Goal: Navigation & Orientation: Find specific page/section

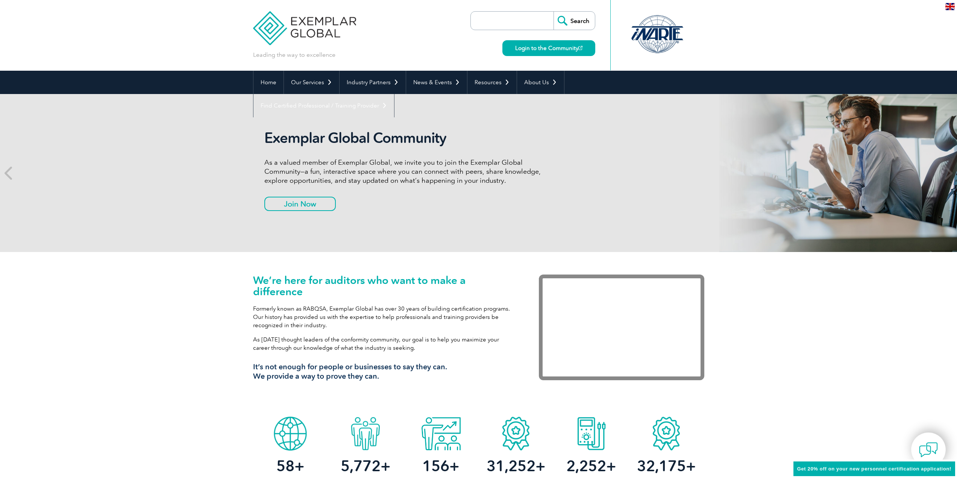
click at [660, 36] on div at bounding box center [657, 34] width 75 height 41
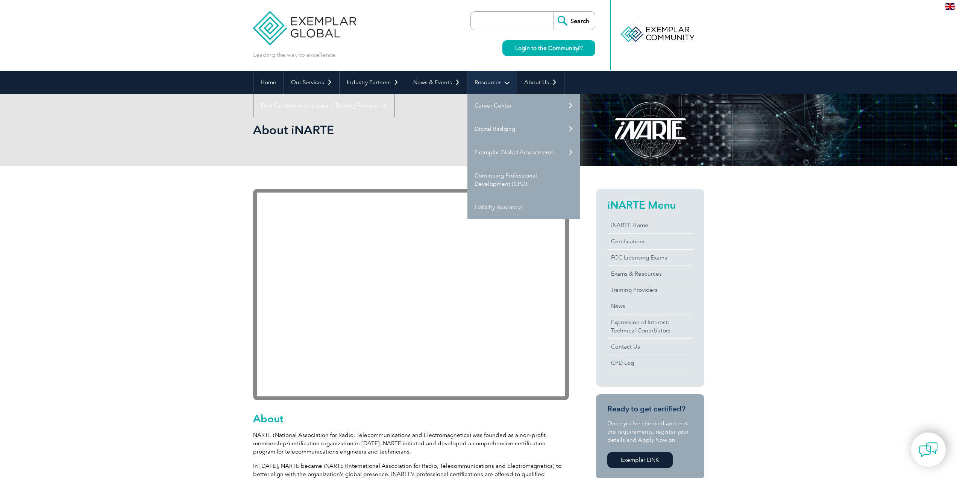
click at [490, 85] on link "Resources" at bounding box center [491, 82] width 49 height 23
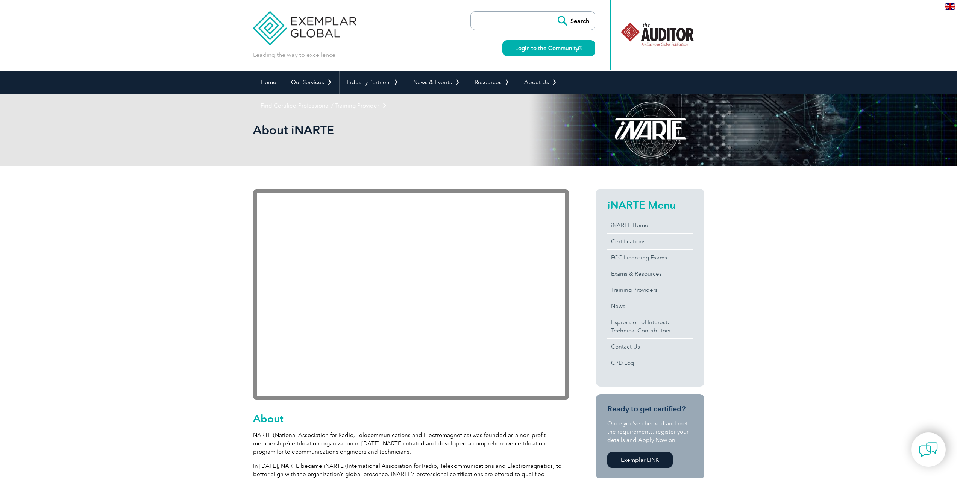
click at [314, 30] on img at bounding box center [304, 22] width 103 height 45
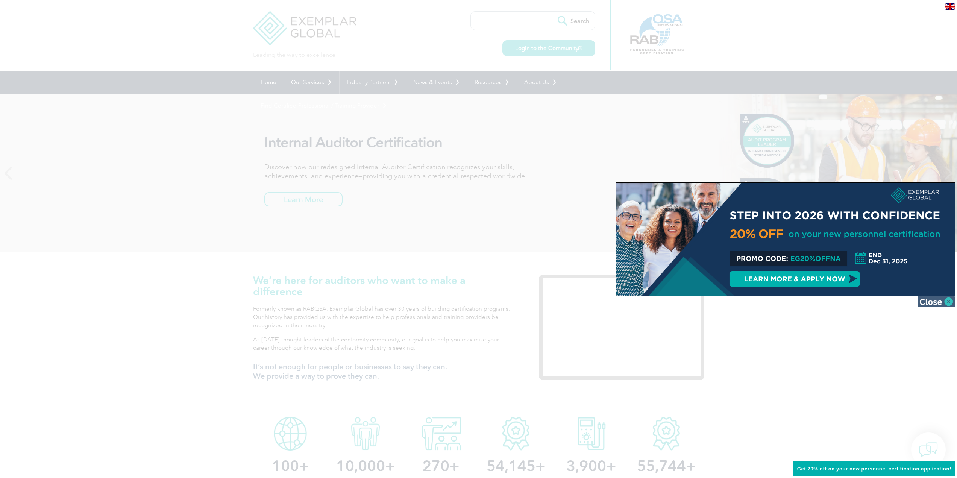
click at [943, 305] on img at bounding box center [936, 301] width 38 height 11
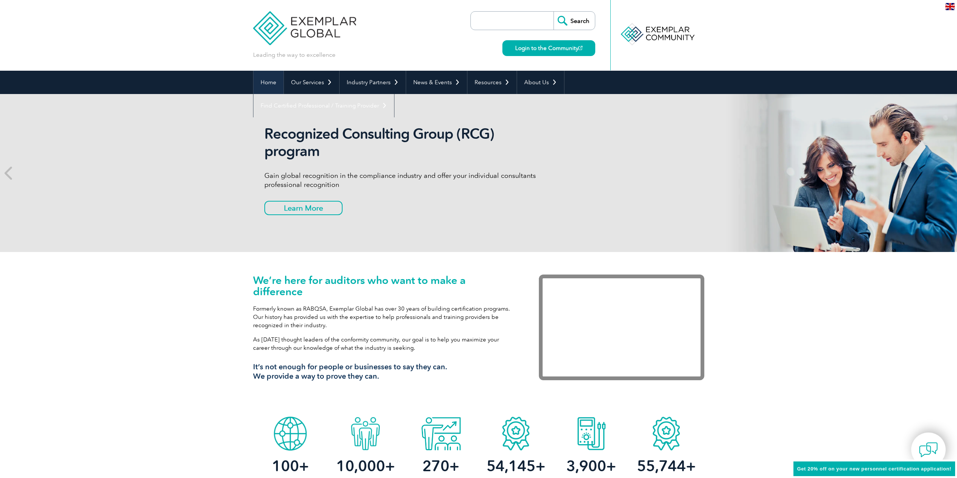
click at [262, 83] on link "Home" at bounding box center [268, 82] width 30 height 23
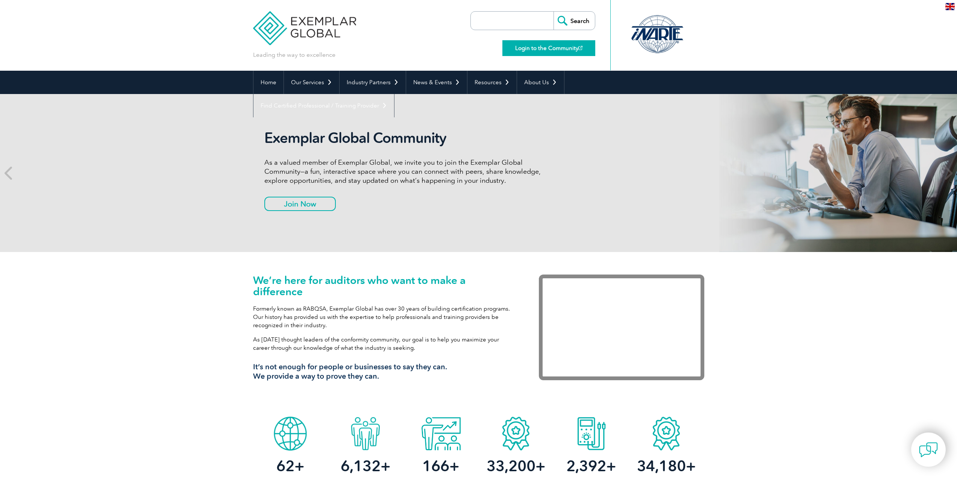
click at [533, 51] on link "Login to the Community" at bounding box center [548, 48] width 93 height 16
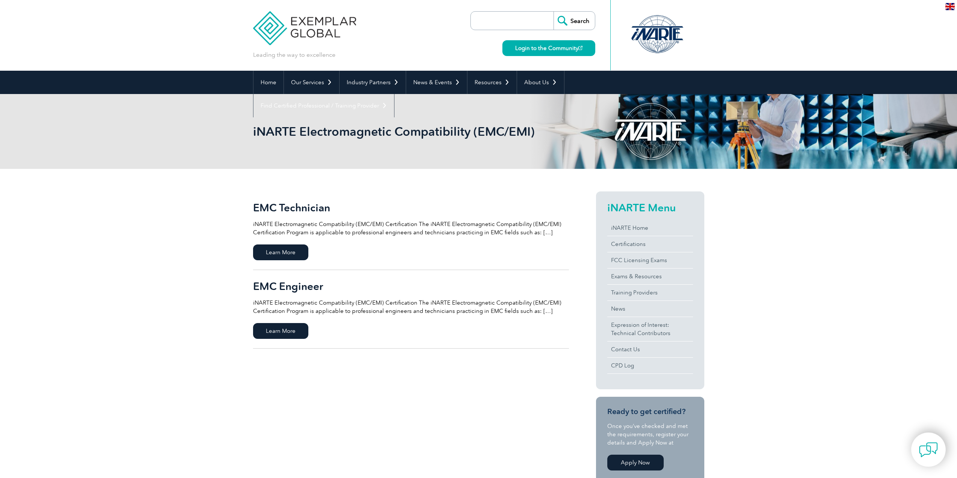
click at [951, 7] on img at bounding box center [949, 6] width 9 height 7
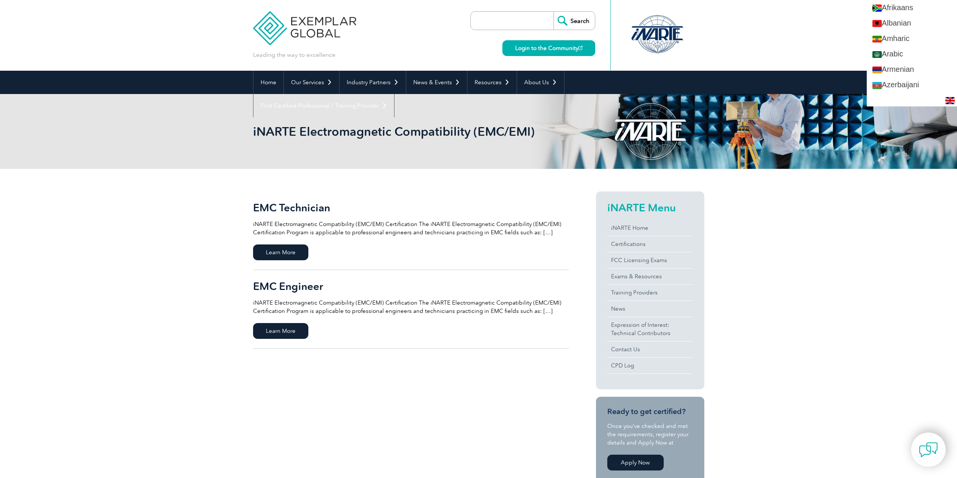
click at [945, 101] on img at bounding box center [949, 100] width 9 height 7
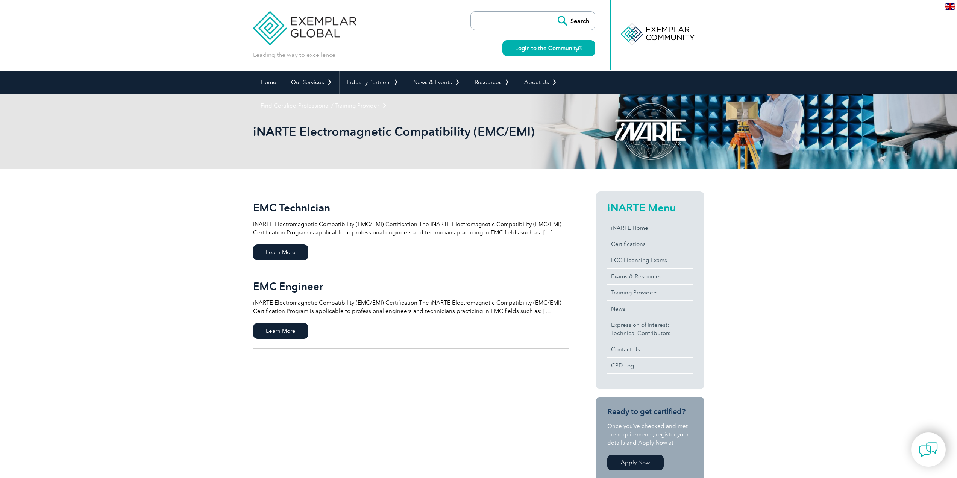
click at [675, 34] on div at bounding box center [657, 34] width 75 height 41
